Goal: Task Accomplishment & Management: Use online tool/utility

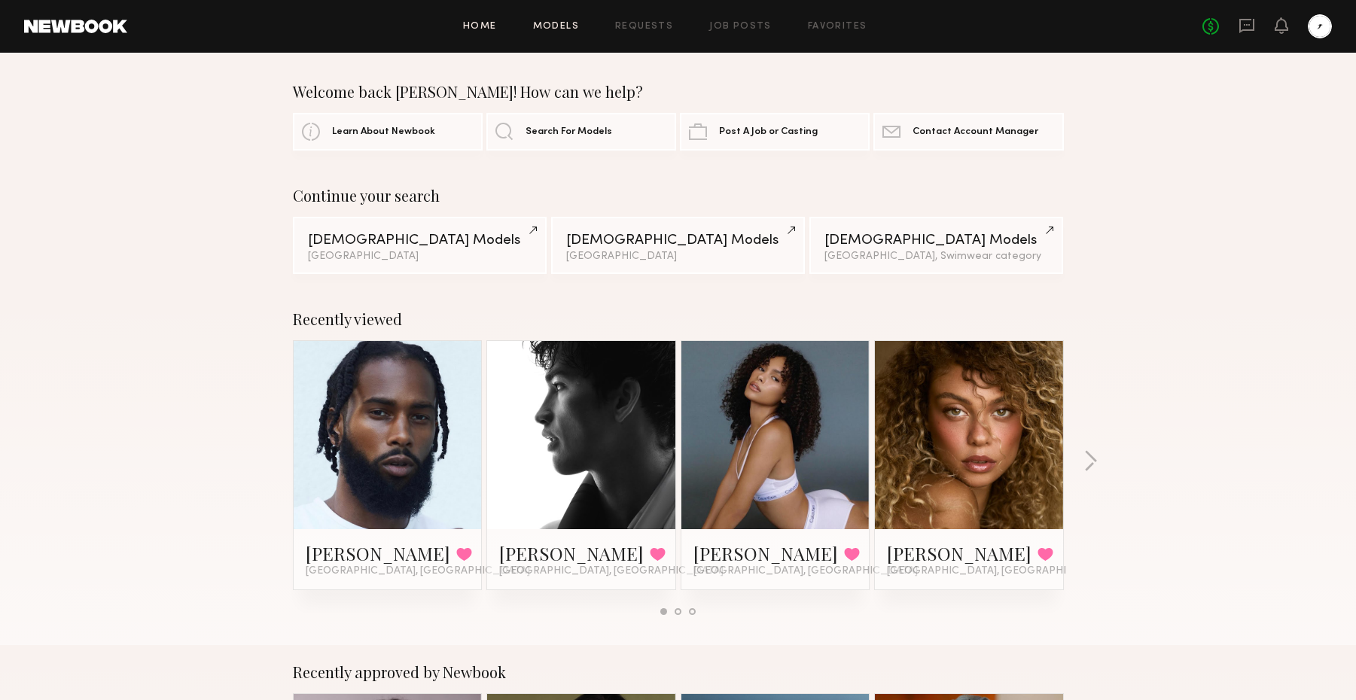
click at [559, 22] on link "Models" at bounding box center [556, 27] width 46 height 10
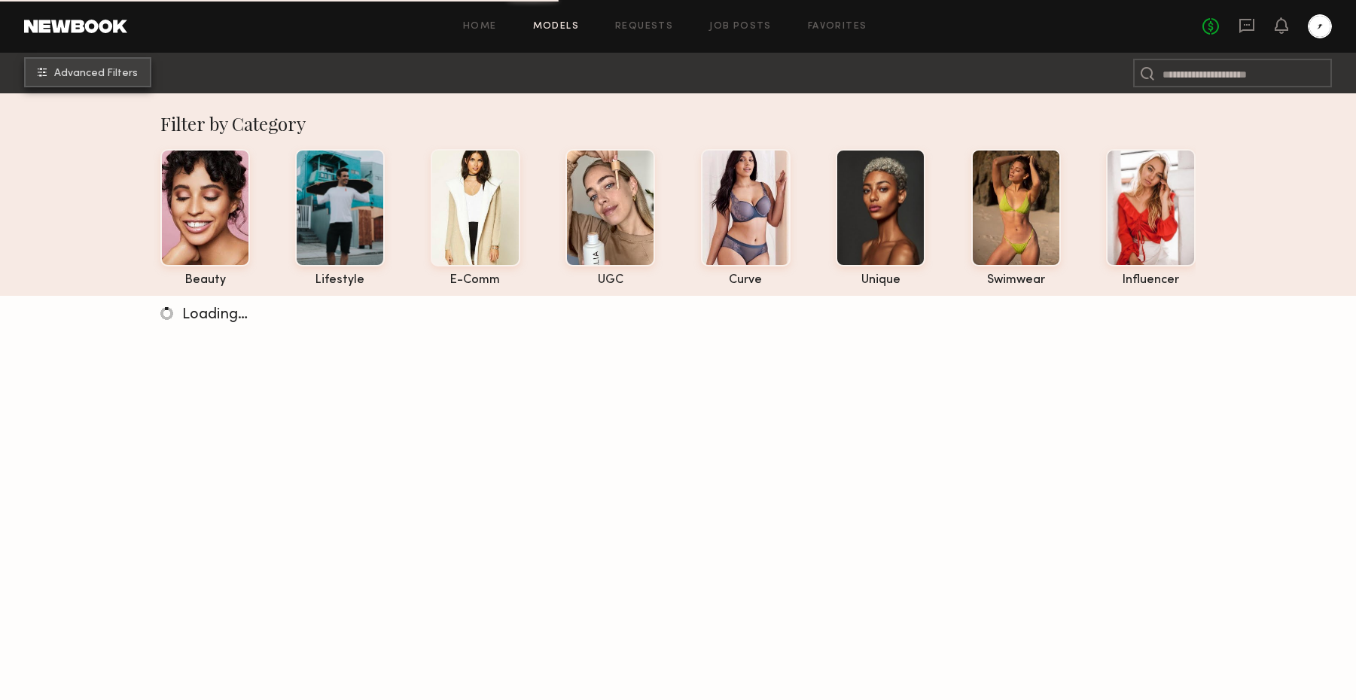
click at [106, 75] on span "Advanced Filters" at bounding box center [96, 74] width 84 height 11
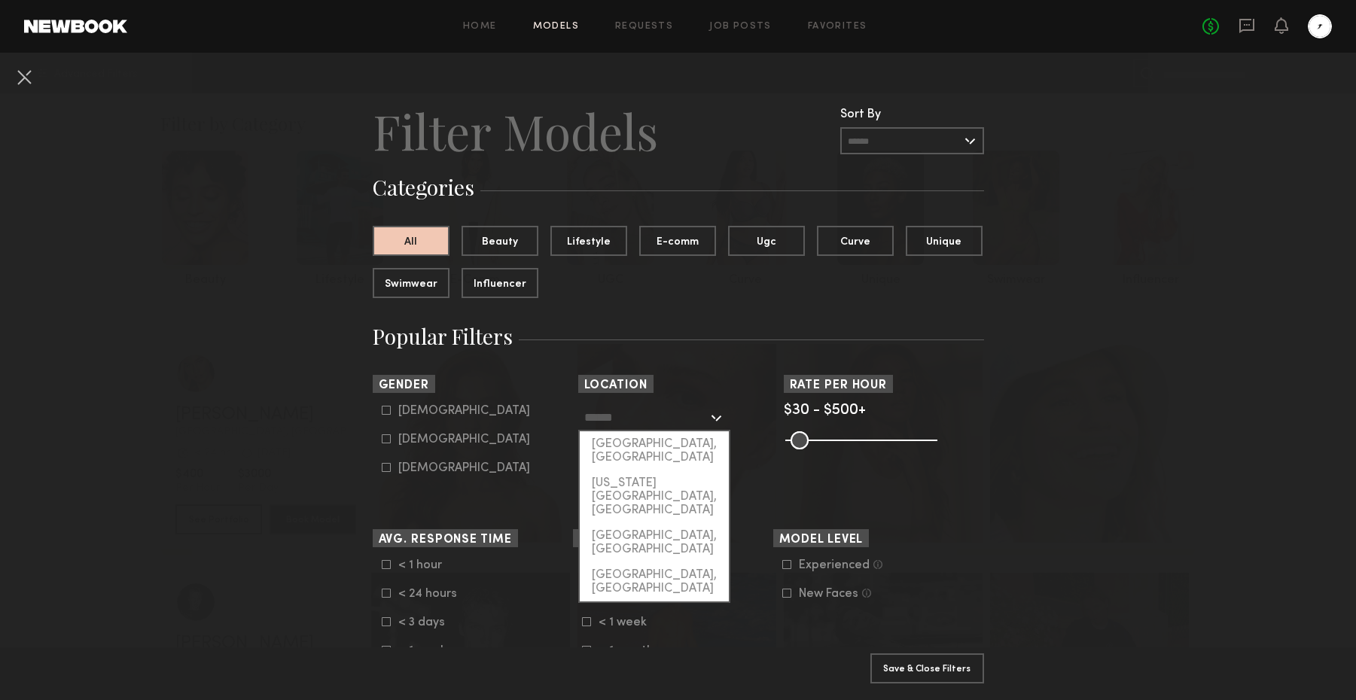
click at [611, 425] on input "text" at bounding box center [645, 417] width 123 height 26
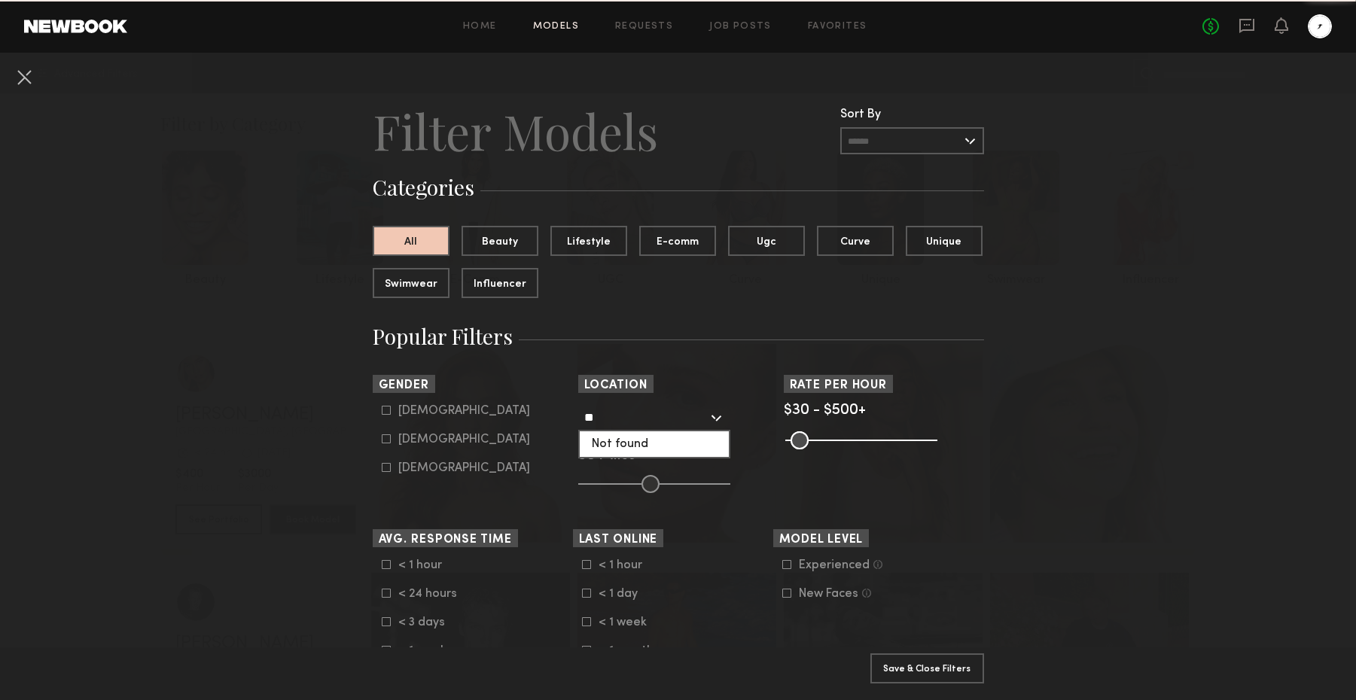
type input "*"
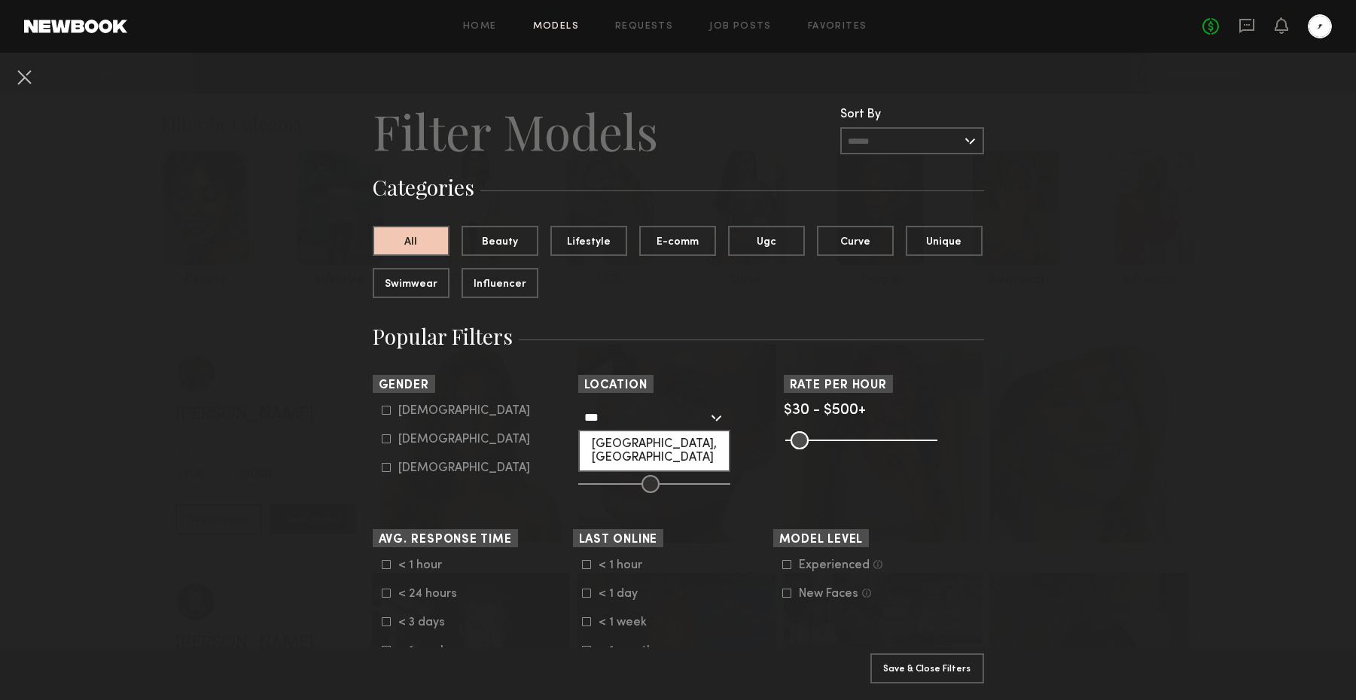
click at [633, 449] on div "[GEOGRAPHIC_DATA], [GEOGRAPHIC_DATA]" at bounding box center [654, 450] width 149 height 39
type input "**********"
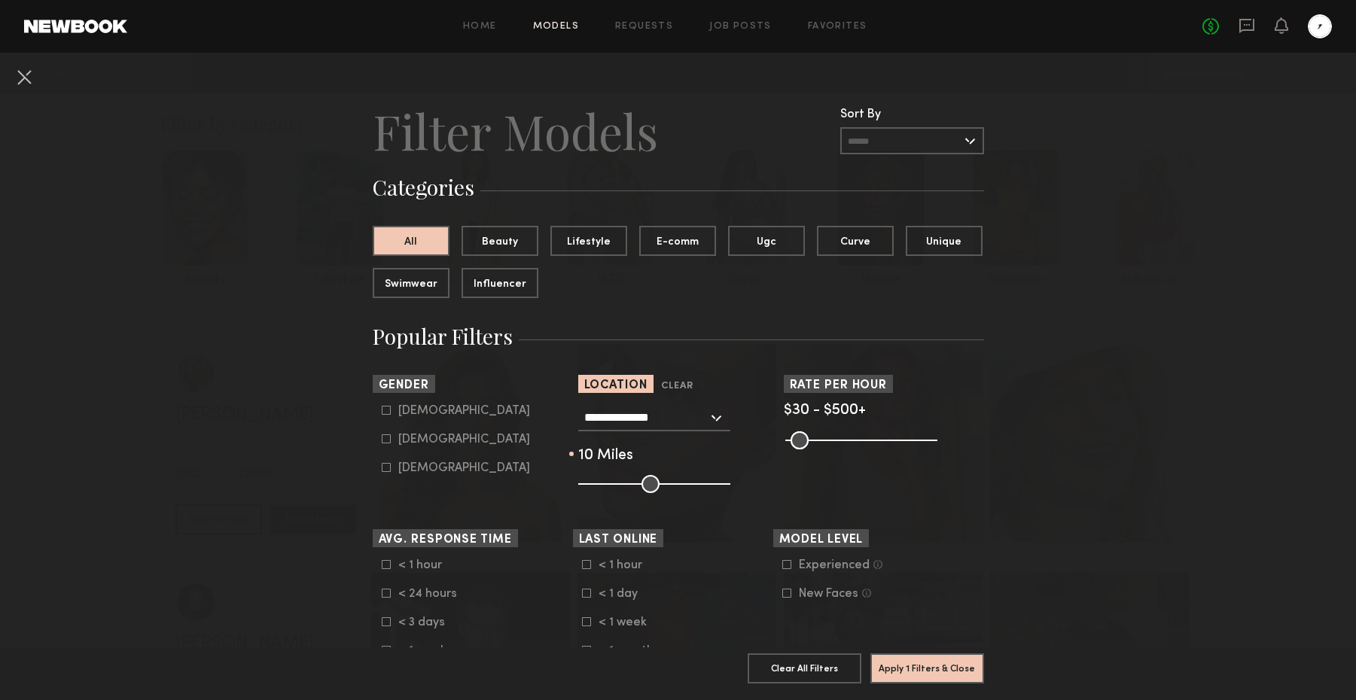
drag, startPoint x: 644, startPoint y: 477, endPoint x: 596, endPoint y: 476, distance: 47.5
type input "**"
click at [596, 476] on input "range" at bounding box center [654, 484] width 152 height 18
click at [383, 412] on icon at bounding box center [386, 410] width 9 height 9
type input "*"
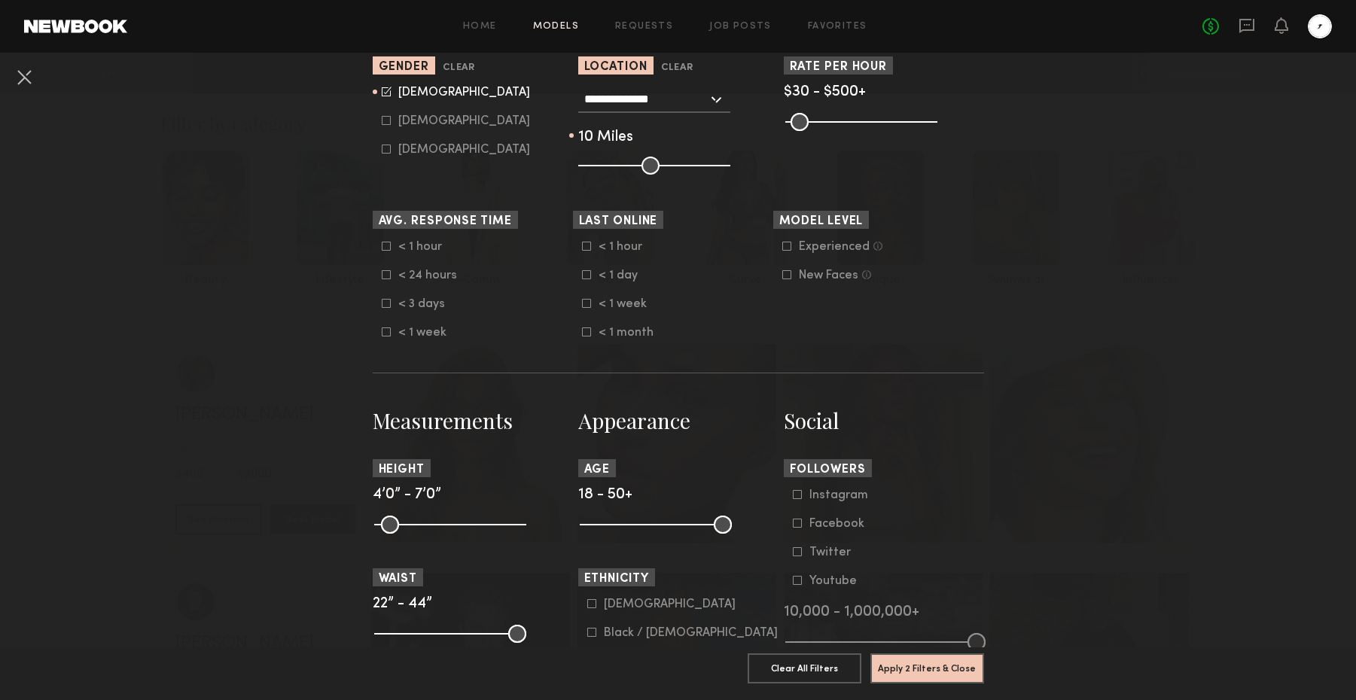
scroll to position [672, 0]
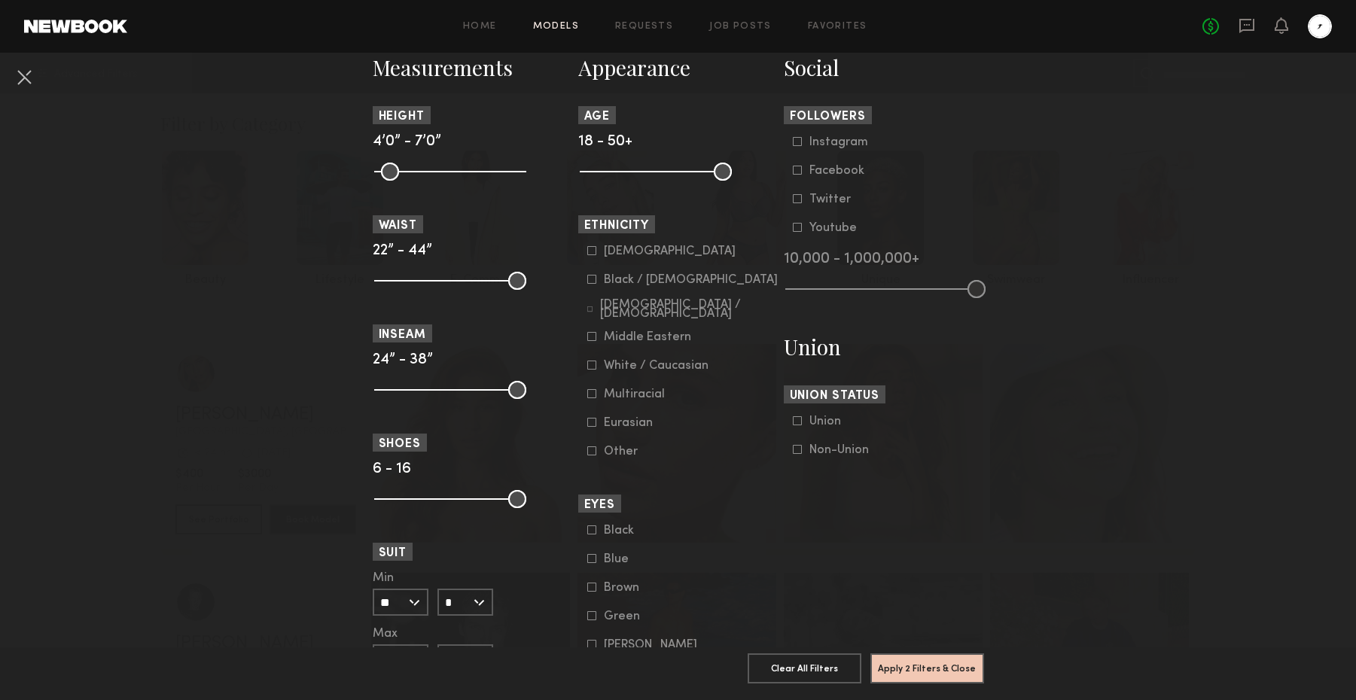
click at [588, 369] on icon at bounding box center [591, 365] width 8 height 8
click at [892, 655] on button "Apply 3 Filters & Close" at bounding box center [927, 668] width 114 height 30
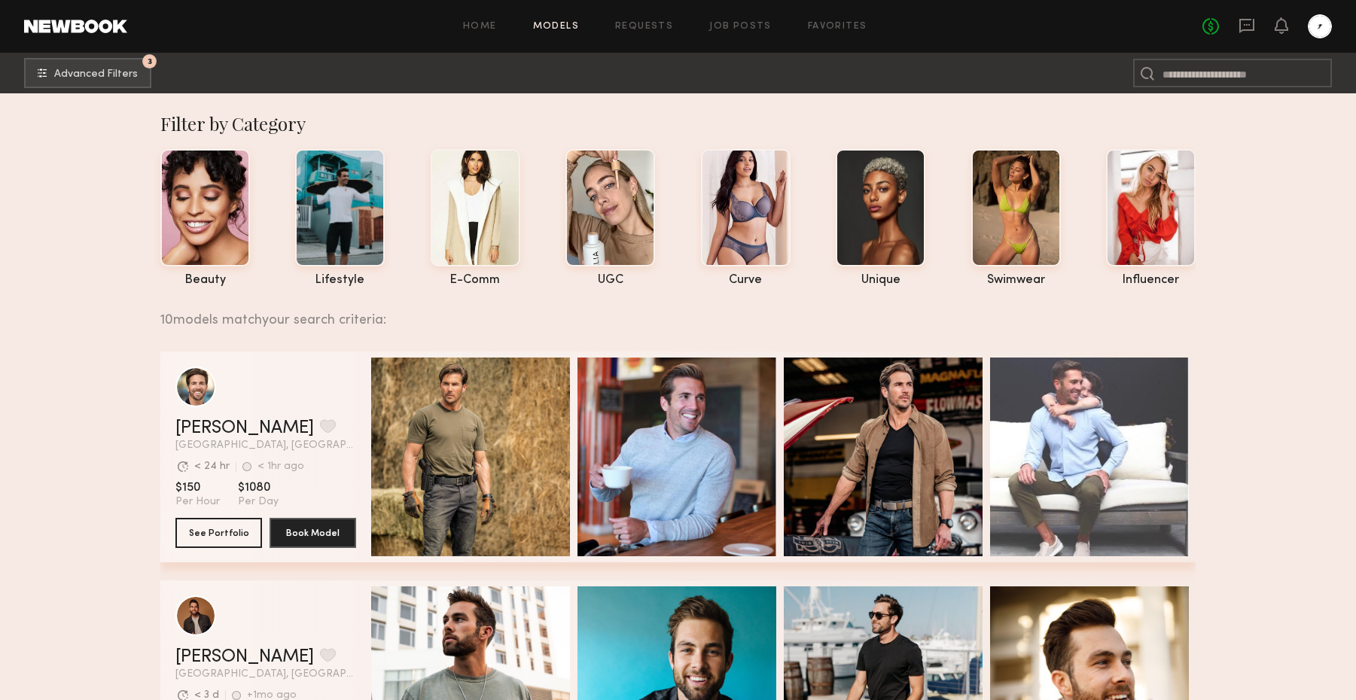
click at [121, 84] on button "3 Advanced Filters" at bounding box center [87, 72] width 127 height 30
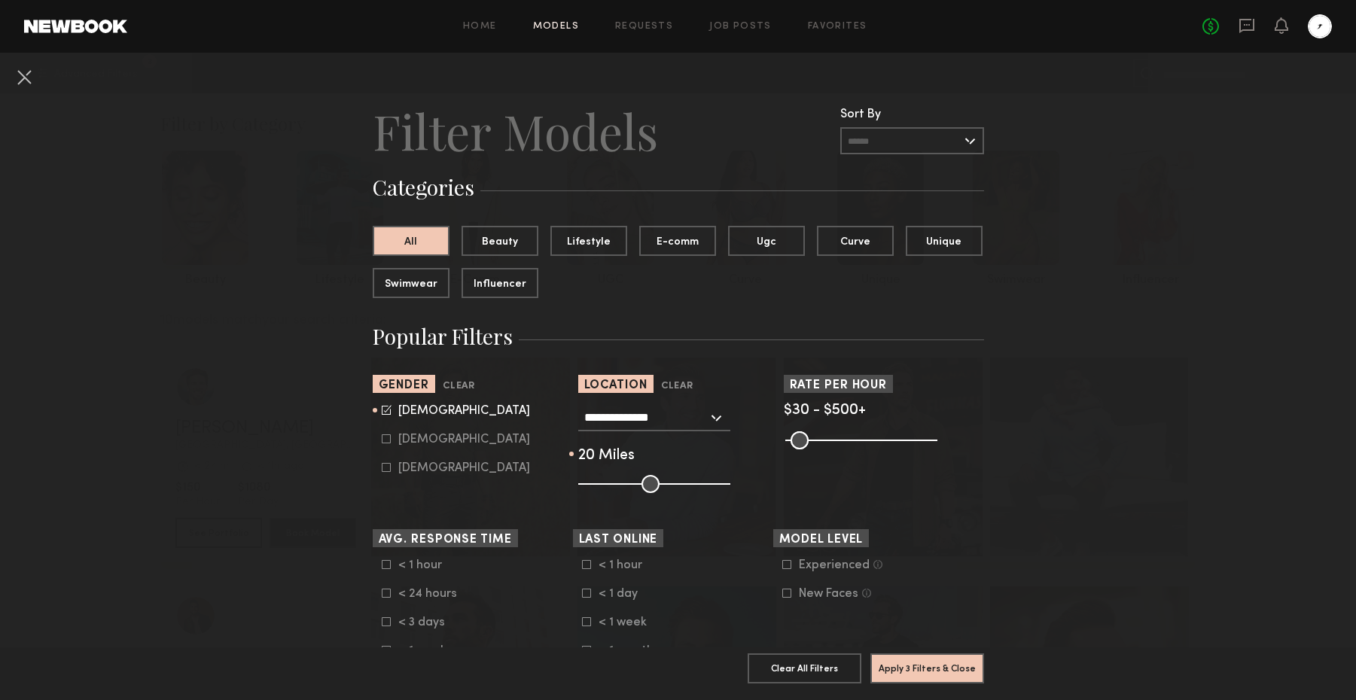
type input "**"
click at [605, 484] on input "range" at bounding box center [654, 484] width 152 height 18
click at [904, 659] on button "Apply 3 Filters & Close" at bounding box center [927, 668] width 114 height 30
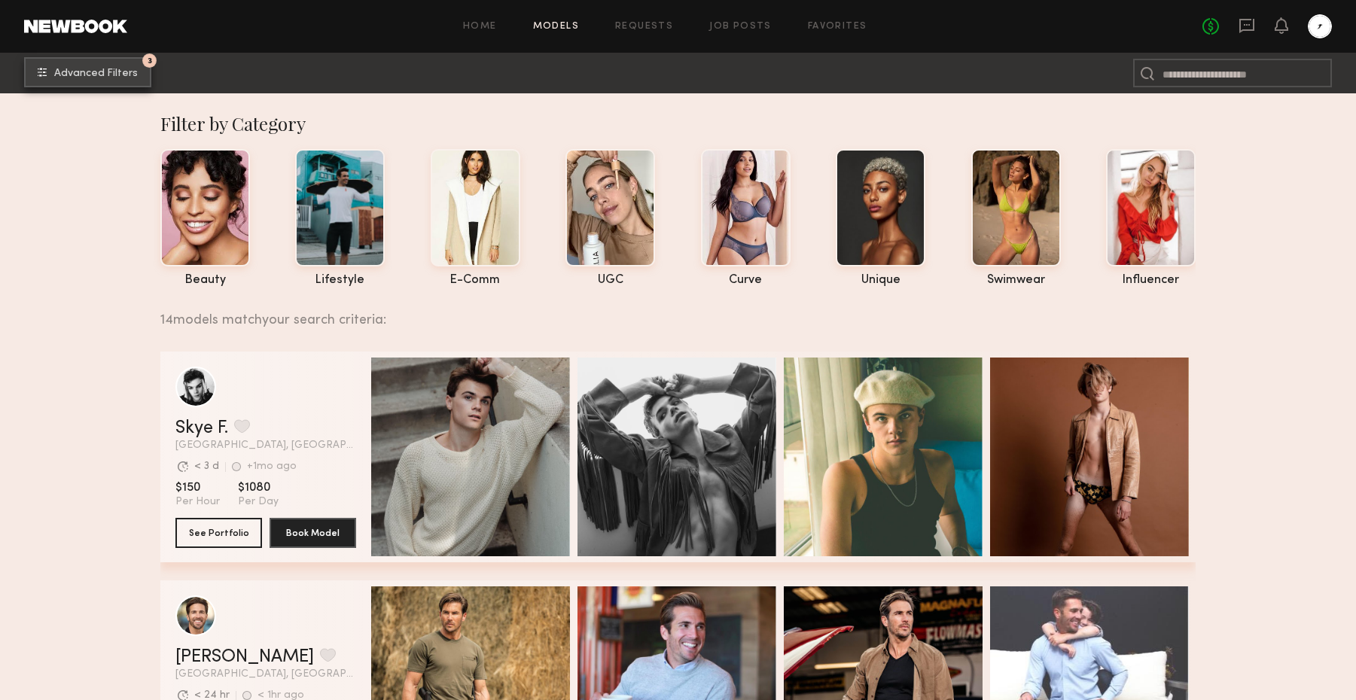
click at [120, 74] on span "Advanced Filters" at bounding box center [96, 74] width 84 height 11
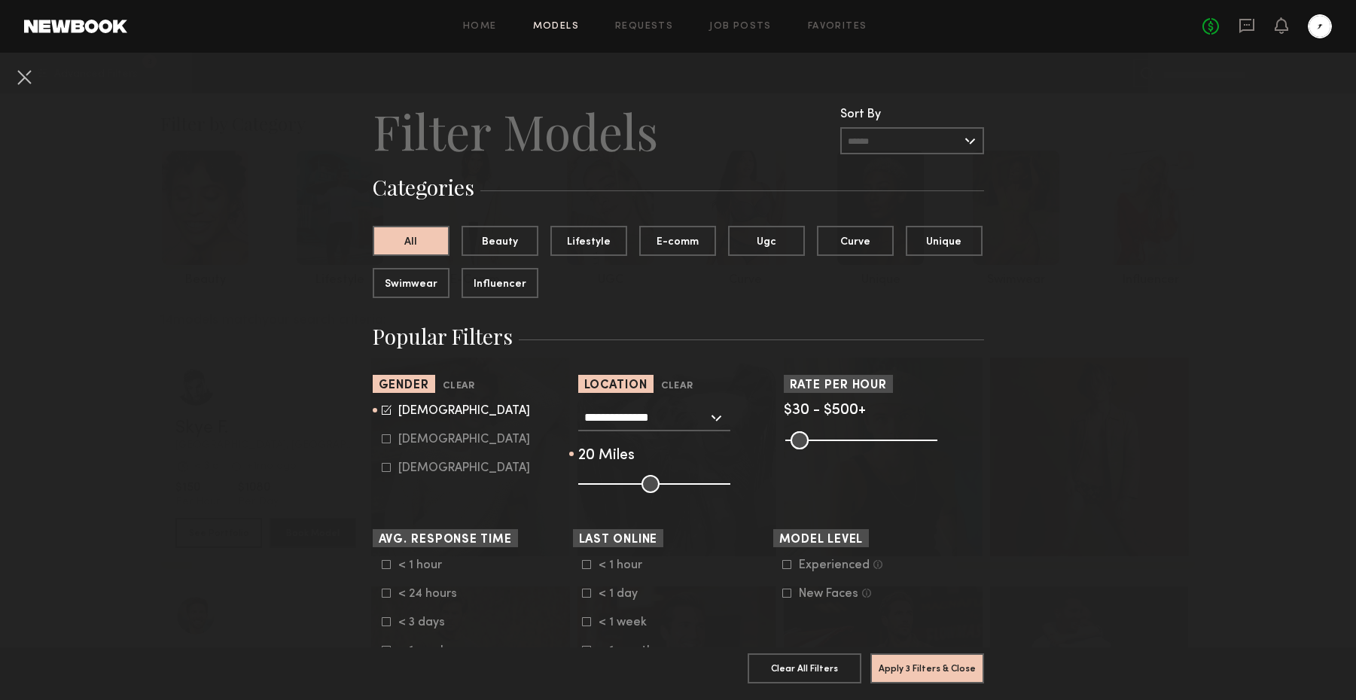
type input "**"
click at [633, 483] on input "range" at bounding box center [654, 484] width 152 height 18
click at [907, 676] on button "Apply 3 Filters & Close" at bounding box center [927, 668] width 114 height 30
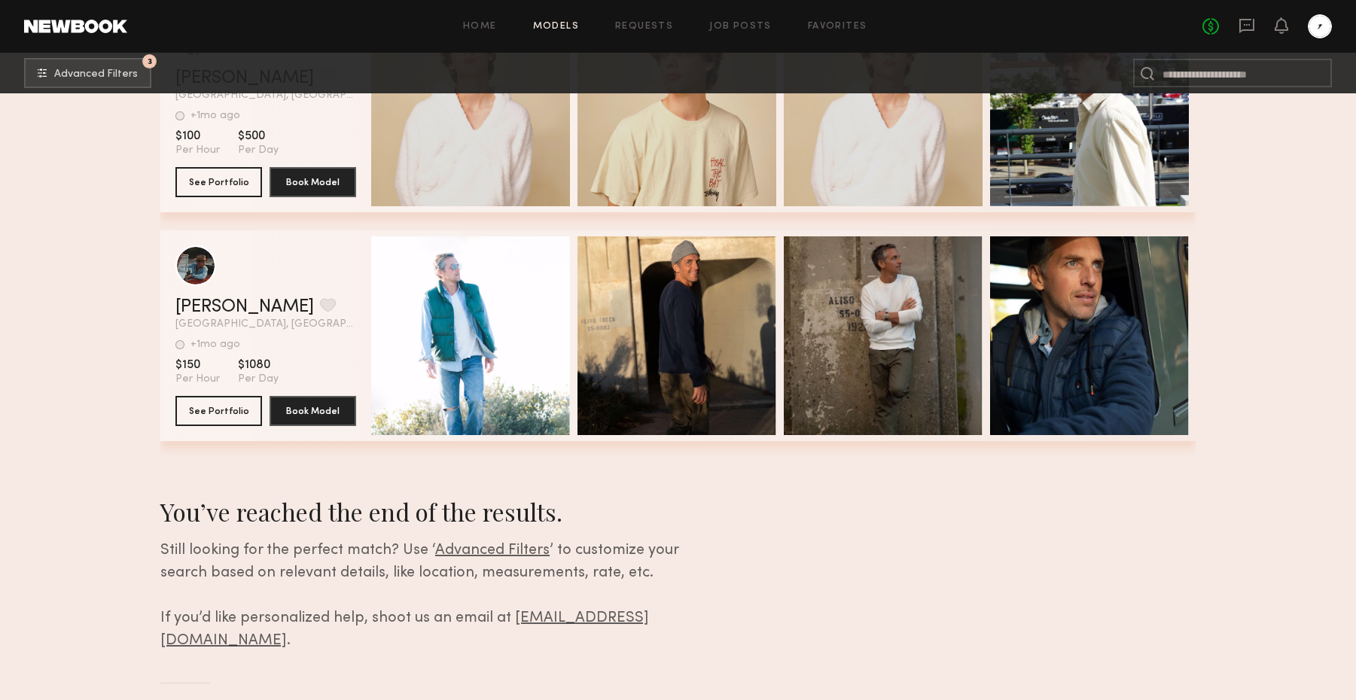
scroll to position [4010, 0]
